Goal: Task Accomplishment & Management: Use online tool/utility

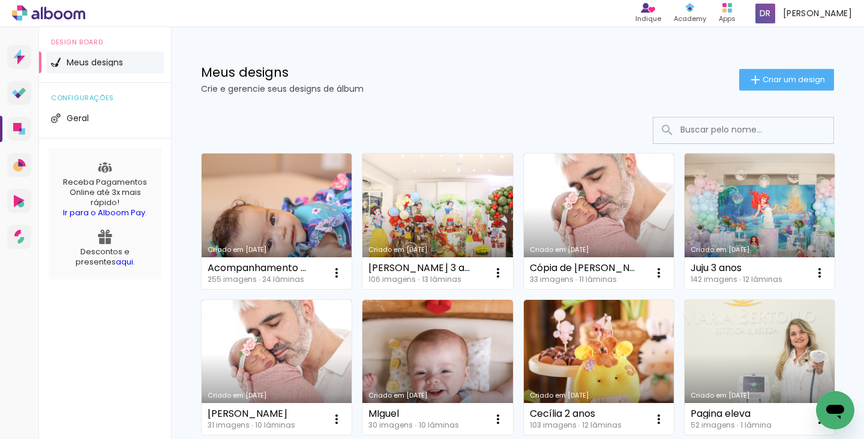
click at [302, 202] on link "Criado em [DATE]" at bounding box center [277, 222] width 150 height 136
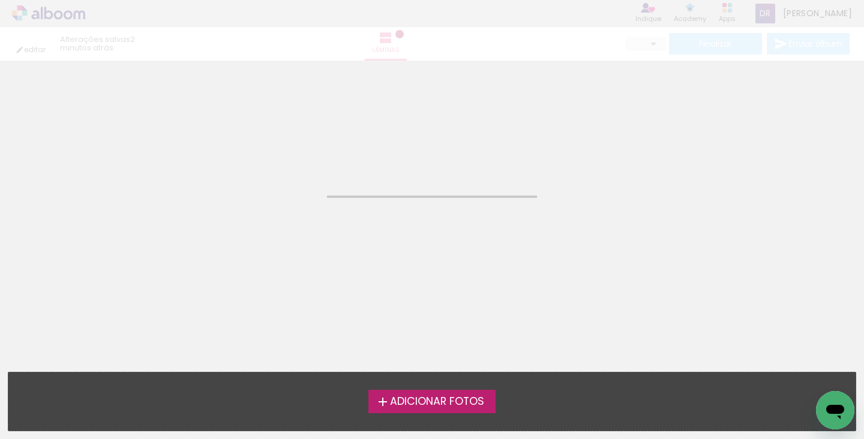
click at [593, 38] on div "editar 2 minutos atrás. Lâminas Finalizar Enviar álbum" at bounding box center [432, 30] width 864 height 61
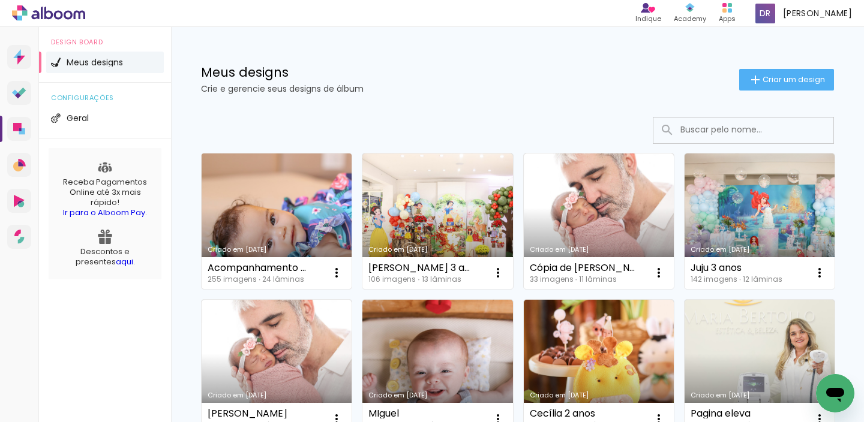
click at [276, 208] on link "Criado em [DATE]" at bounding box center [277, 222] width 150 height 136
